Goal: Obtain resource: Obtain resource

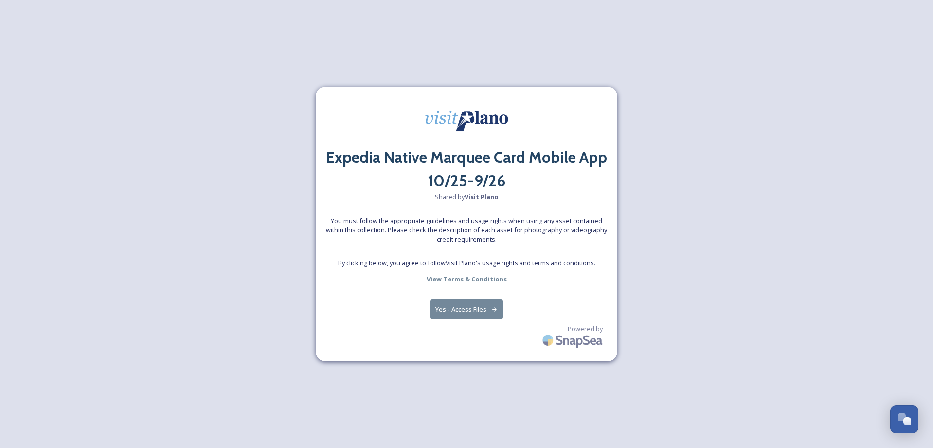
click at [480, 309] on button "Yes - Access Files" at bounding box center [466, 309] width 73 height 20
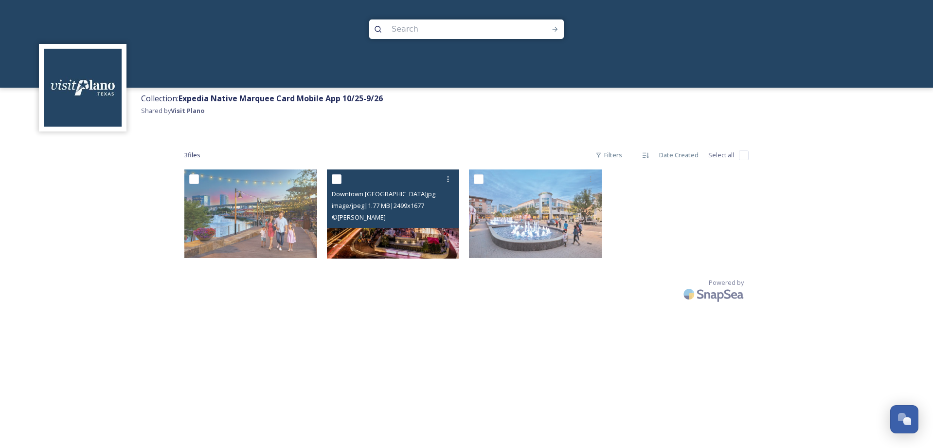
click at [385, 241] on img at bounding box center [393, 213] width 133 height 89
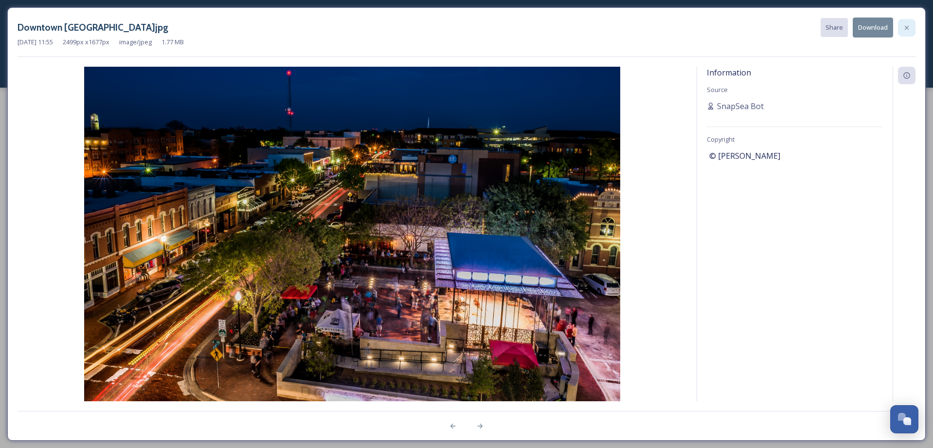
click at [903, 28] on icon at bounding box center [907, 28] width 8 height 8
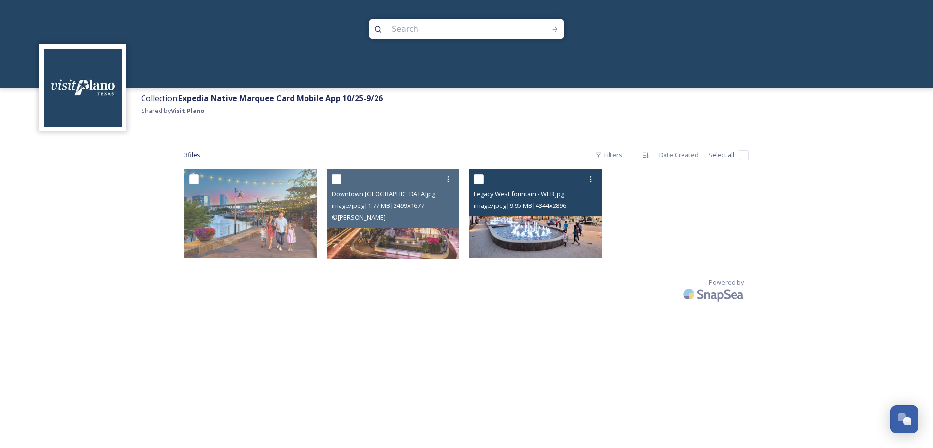
click at [545, 250] on img at bounding box center [535, 213] width 133 height 89
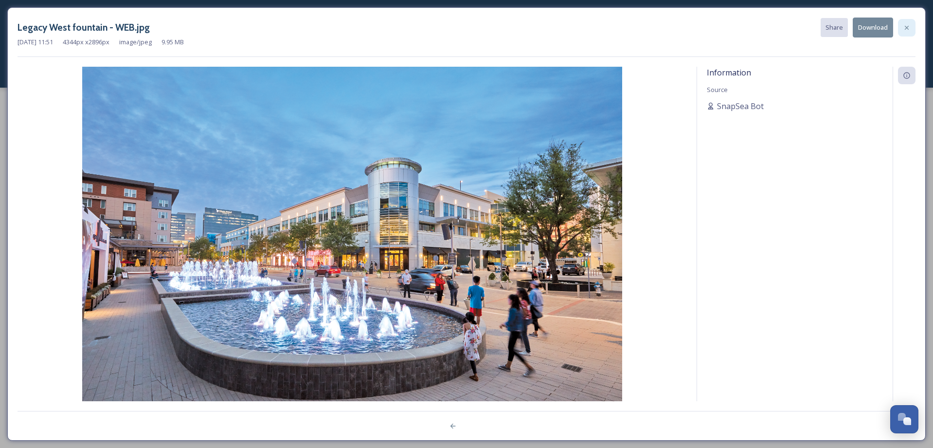
click at [904, 32] on div at bounding box center [907, 28] width 18 height 18
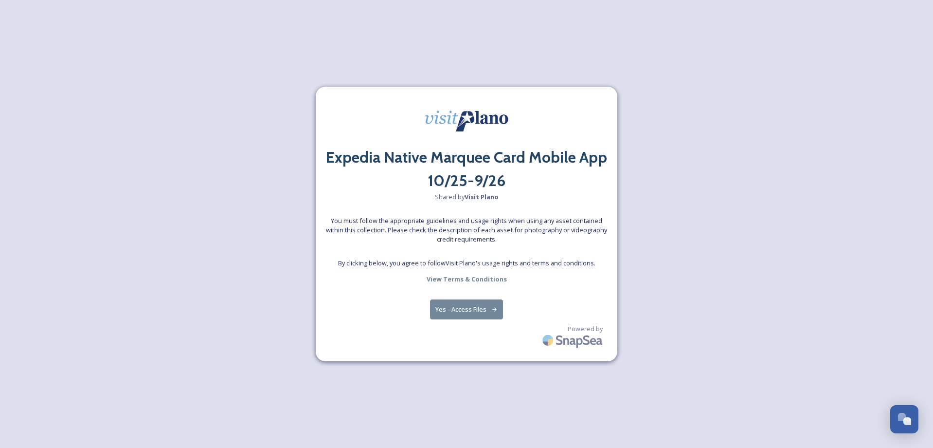
click at [450, 311] on button "Yes - Access Files" at bounding box center [466, 309] width 73 height 20
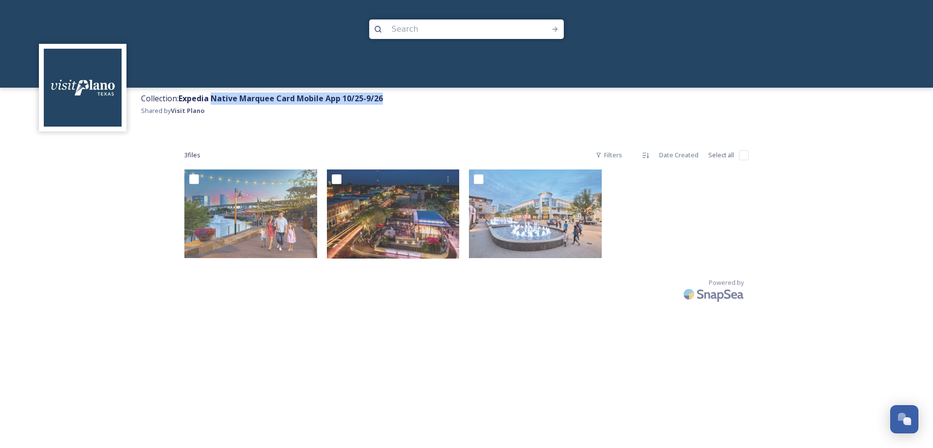
drag, startPoint x: 387, startPoint y: 98, endPoint x: 213, endPoint y: 89, distance: 174.9
click at [213, 89] on div "Collection: Expedia Native Marquee Card Mobile App 10/25-9/26 Shared by Visit P…" at bounding box center [534, 112] width 797 height 48
click at [554, 369] on div "Collection: Expedia Native Marquee Card Mobile App 10/25-9/26 Shared by Visit P…" at bounding box center [466, 224] width 933 height 448
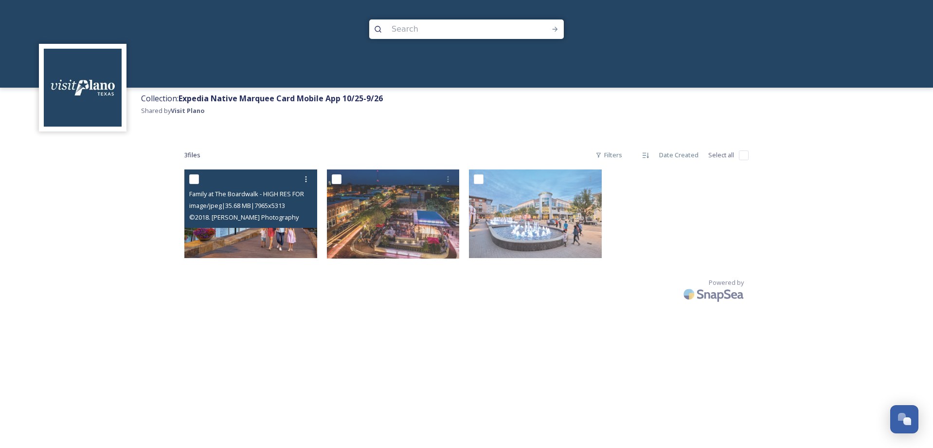
click at [254, 246] on img at bounding box center [250, 213] width 133 height 89
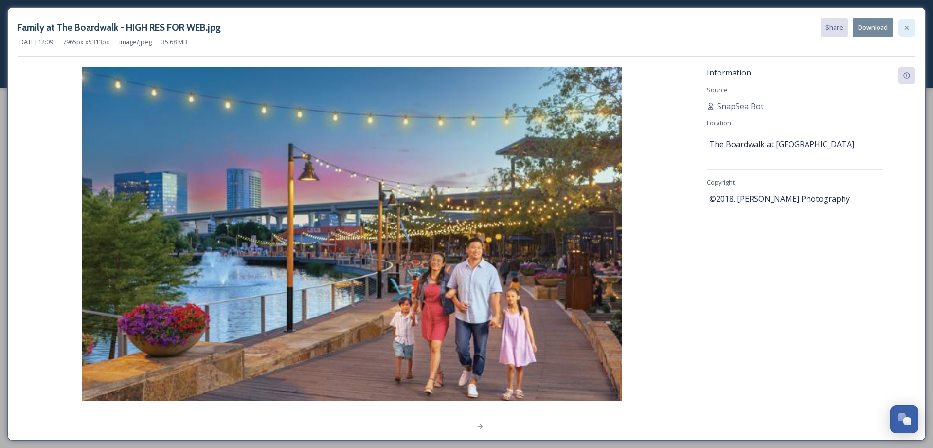
click at [910, 30] on icon at bounding box center [907, 28] width 8 height 8
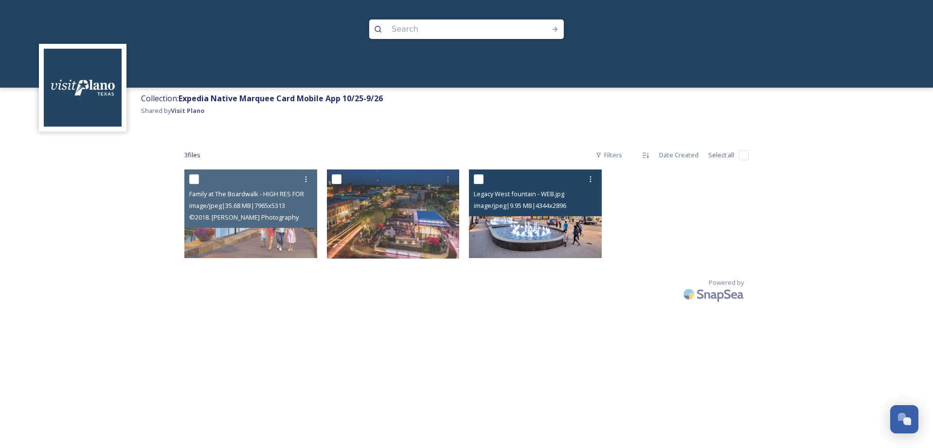
click at [517, 249] on img at bounding box center [535, 213] width 133 height 89
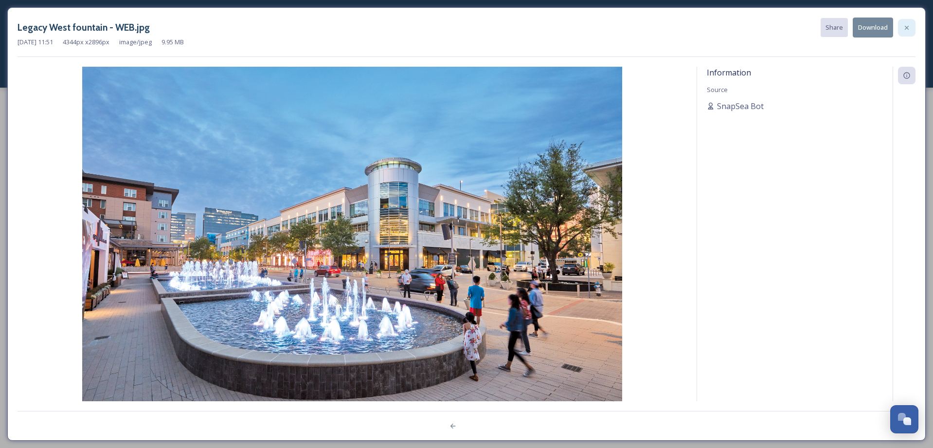
click at [906, 28] on icon at bounding box center [907, 28] width 8 height 8
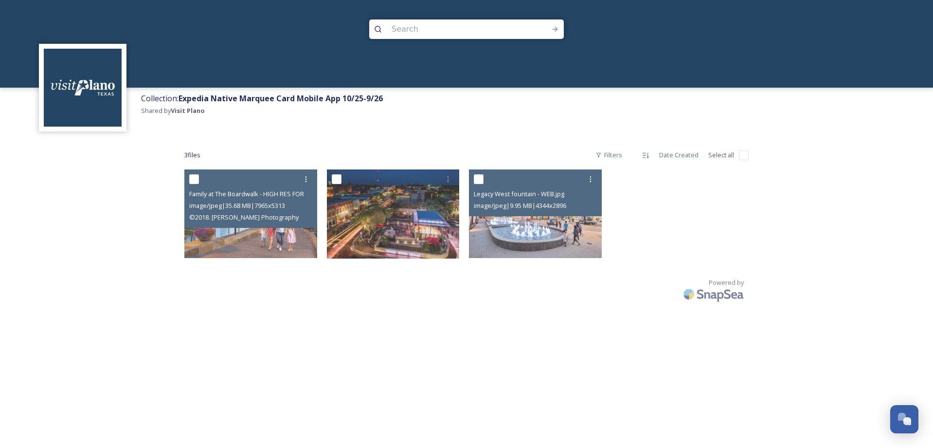
click at [436, 372] on div "Collection: Expedia Native Marquee Card Mobile App 10/25-9/26 Shared by Visit P…" at bounding box center [466, 224] width 933 height 448
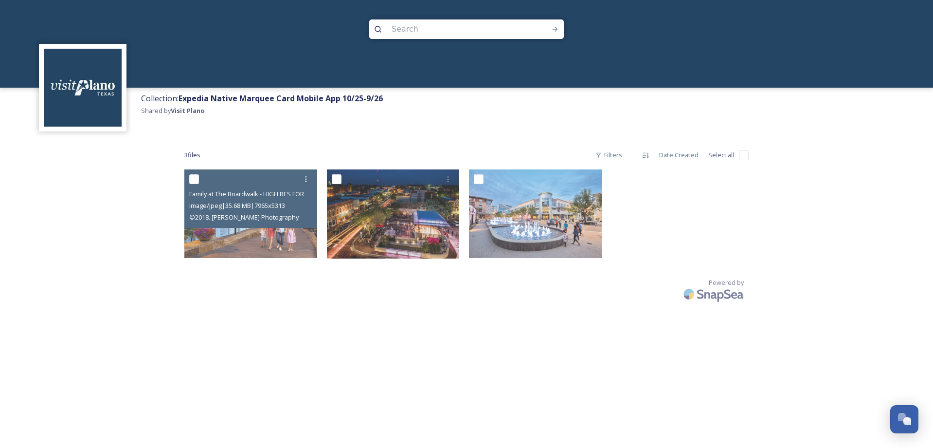
click at [335, 390] on div "Collection: Expedia Native Marquee Card Mobile App 10/25-9/26 Shared by Visit P…" at bounding box center [466, 224] width 933 height 448
